Goal: Find specific page/section: Find specific page/section

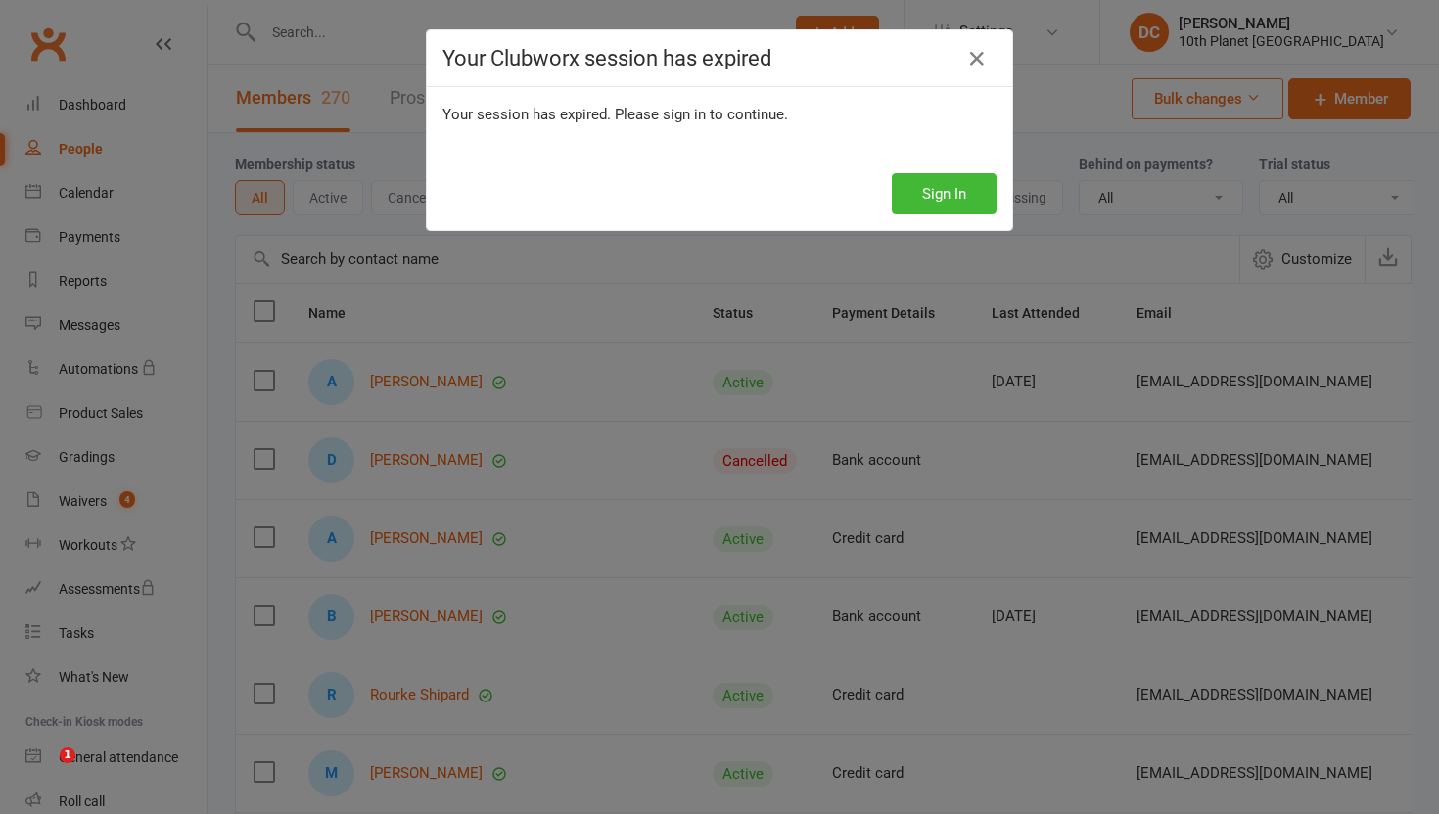
select select "100"
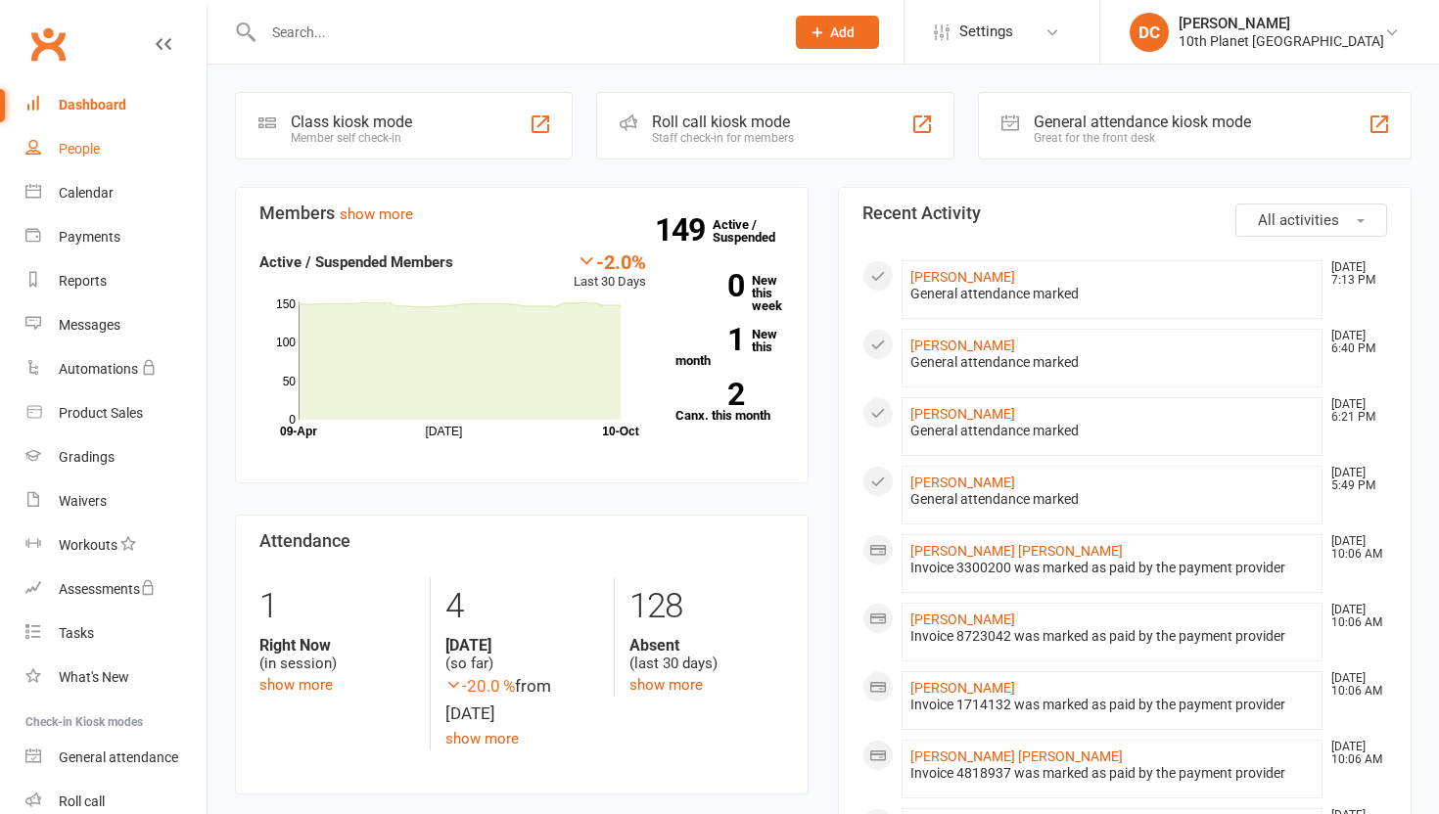
click at [101, 153] on link "People" at bounding box center [115, 149] width 181 height 44
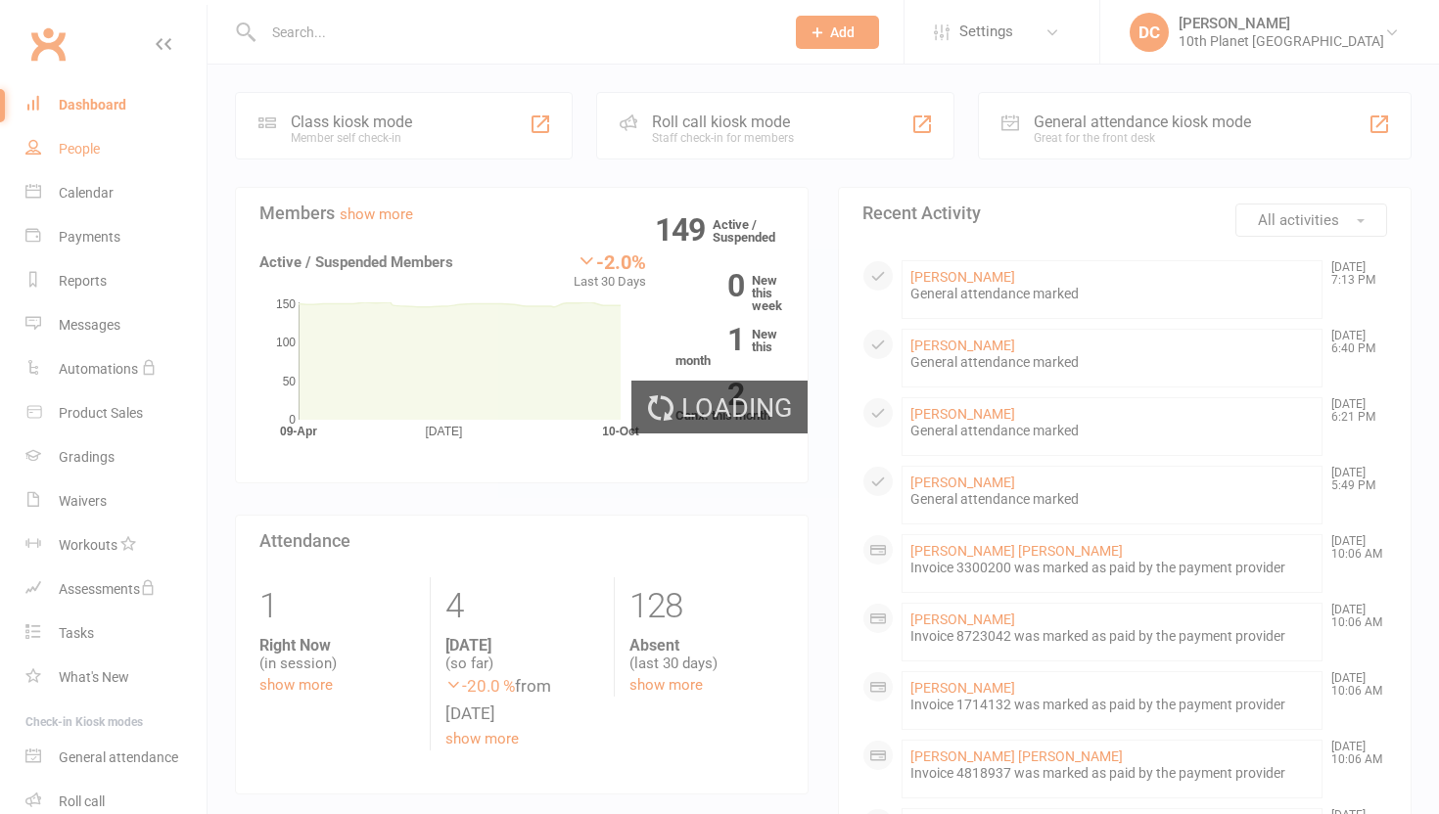
select select "100"
